Goal: Transaction & Acquisition: Purchase product/service

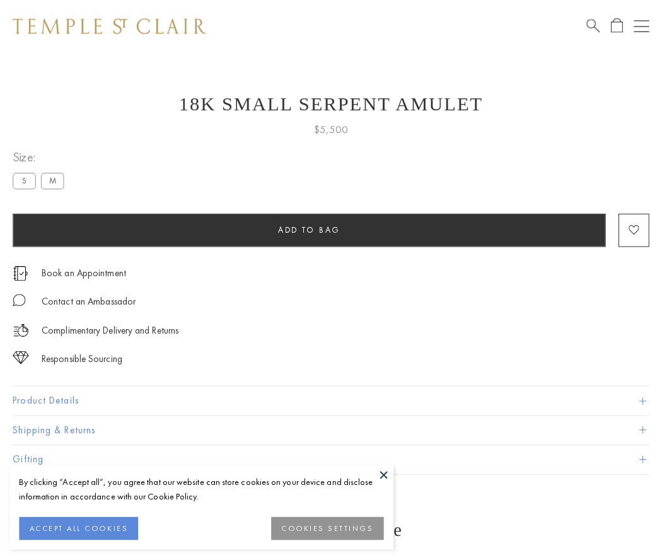
scroll to position [50, 0]
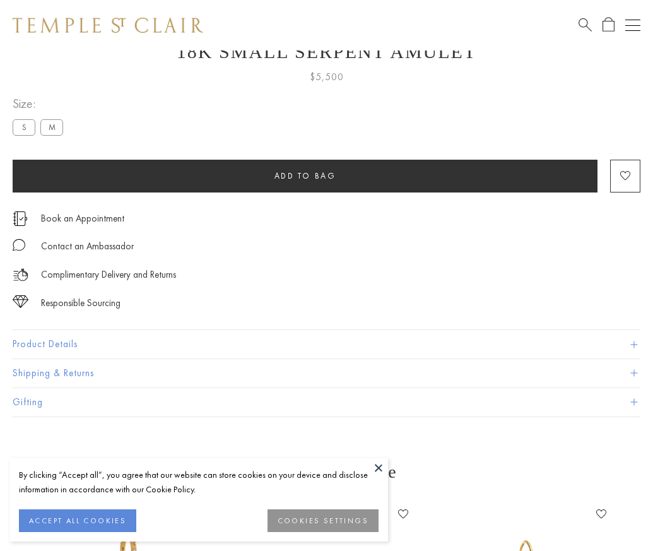
click at [305, 175] on span "Add to bag" at bounding box center [305, 175] width 62 height 11
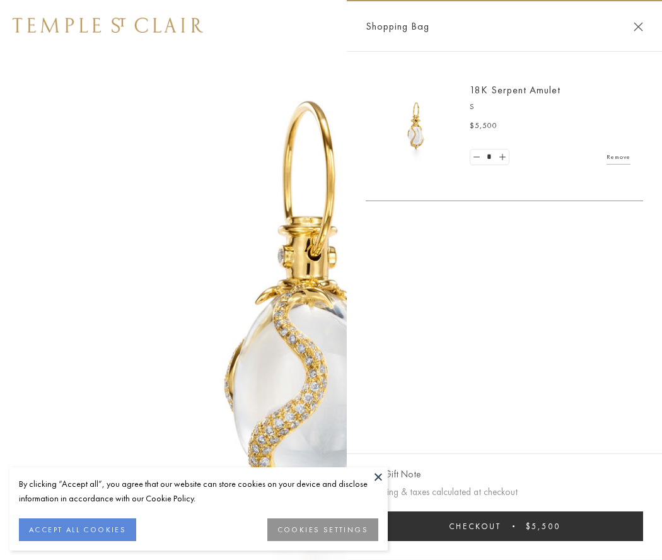
click at [505, 526] on button "Checkout $5,500" at bounding box center [504, 526] width 277 height 30
